Goal: Obtain resource: Download file/media

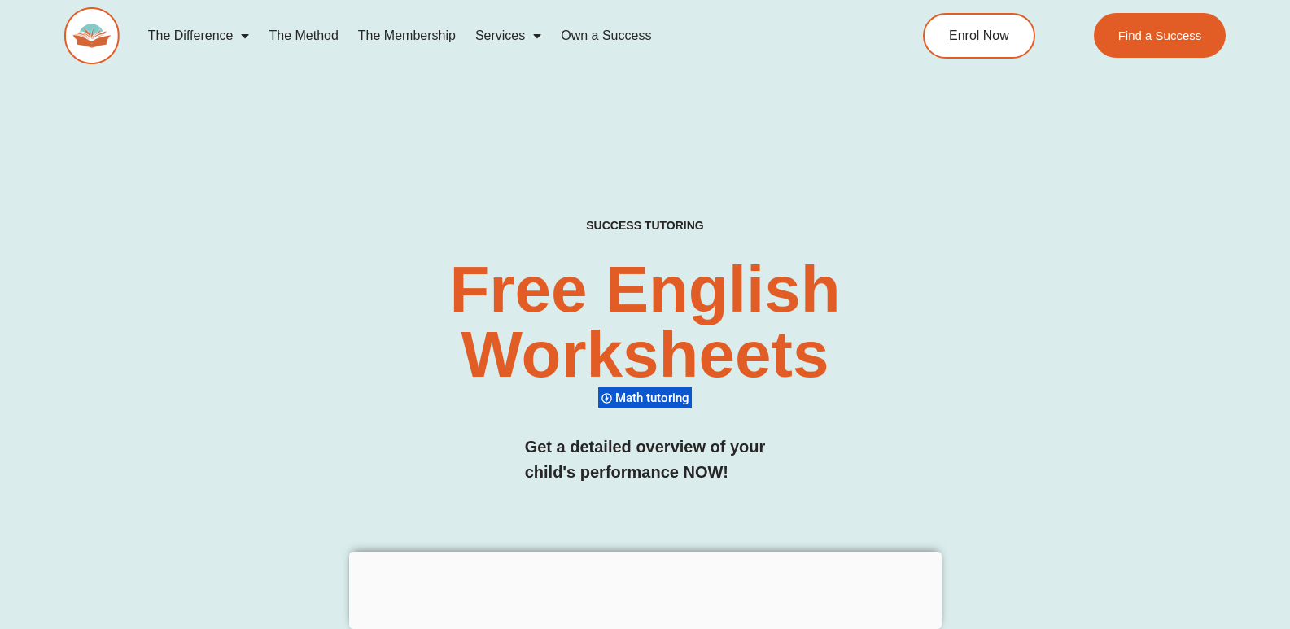
click at [236, 37] on span "Menu" at bounding box center [241, 35] width 16 height 29
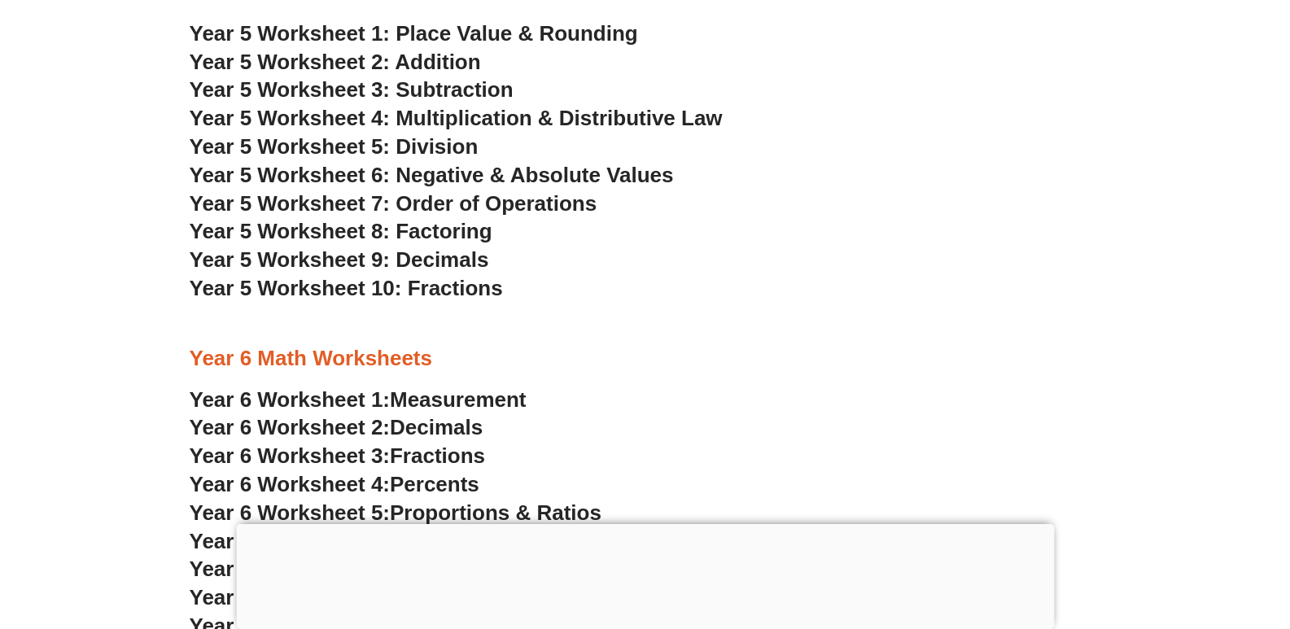
scroll to position [3329, 0]
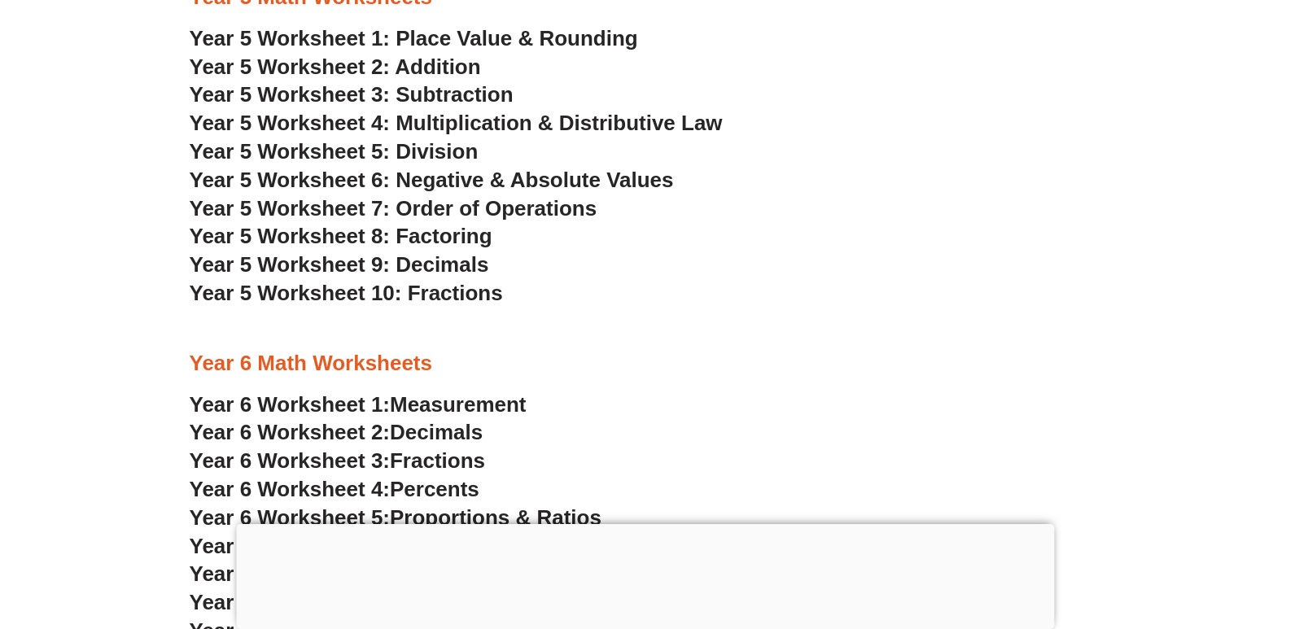
click at [376, 207] on span "Year 5 Worksheet 7: Order of Operations" at bounding box center [394, 208] width 408 height 24
